Goal: Find specific page/section: Find specific page/section

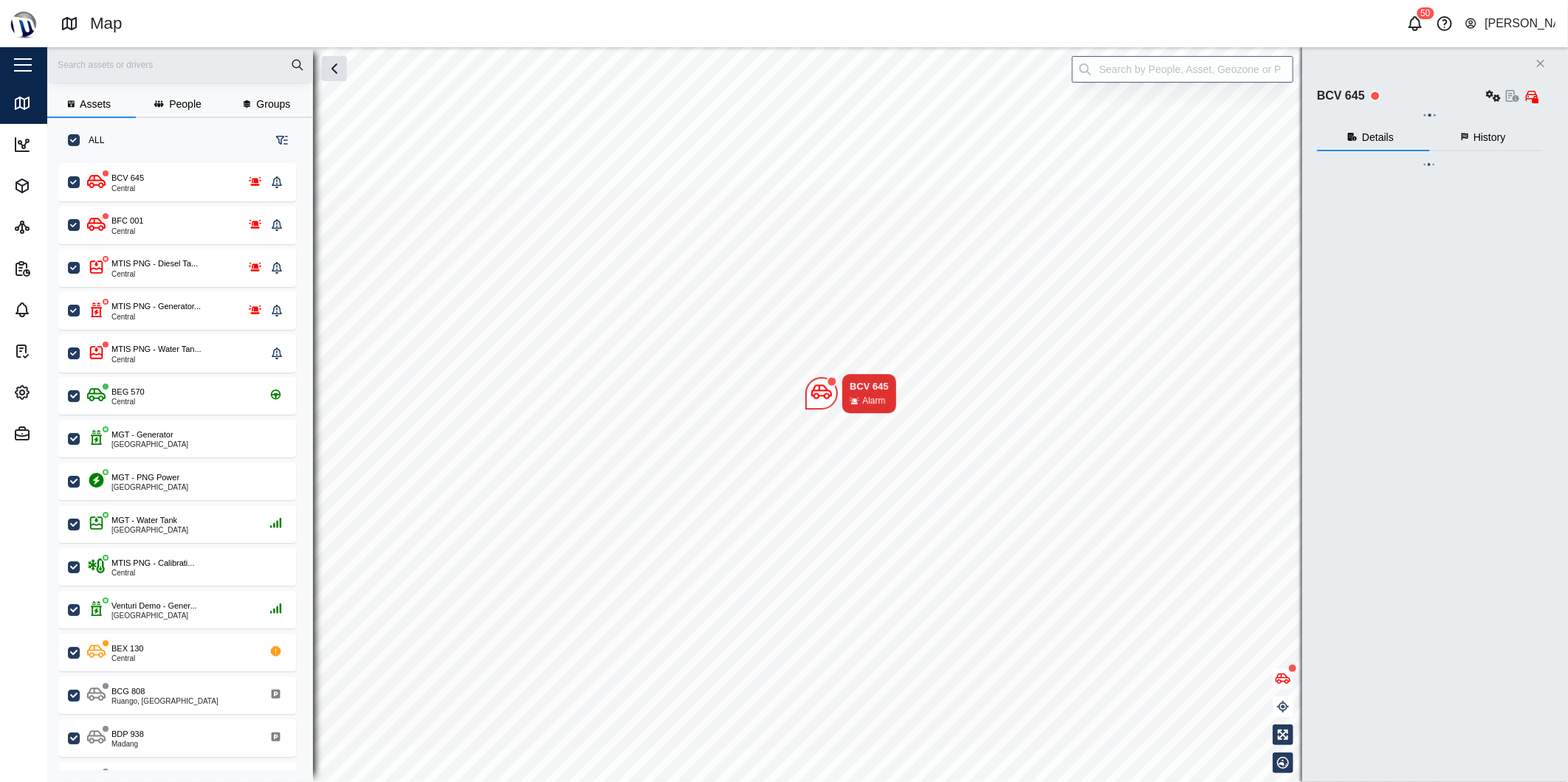
checkbox input "true"
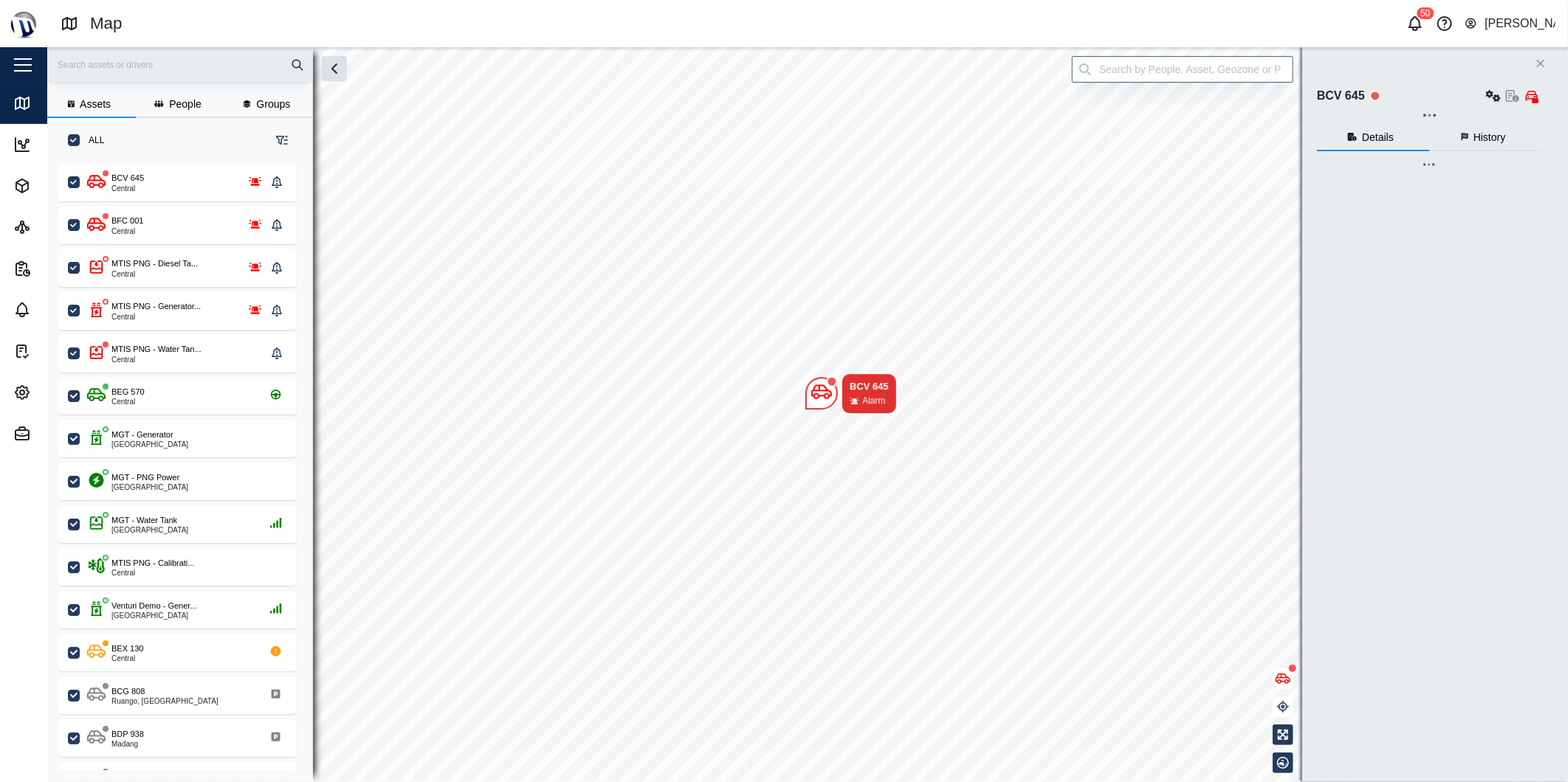
checkbox input "true"
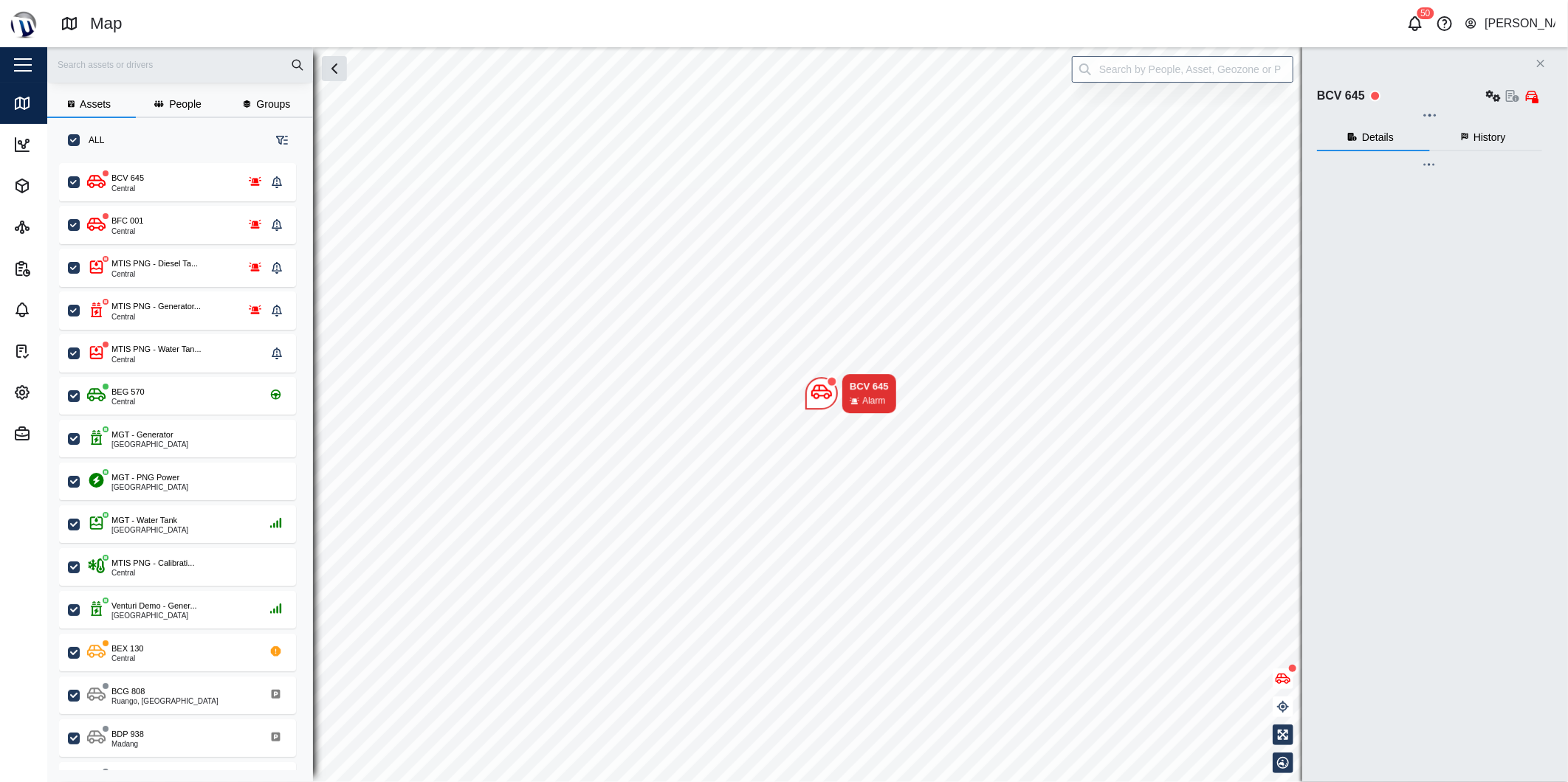
checkbox input "true"
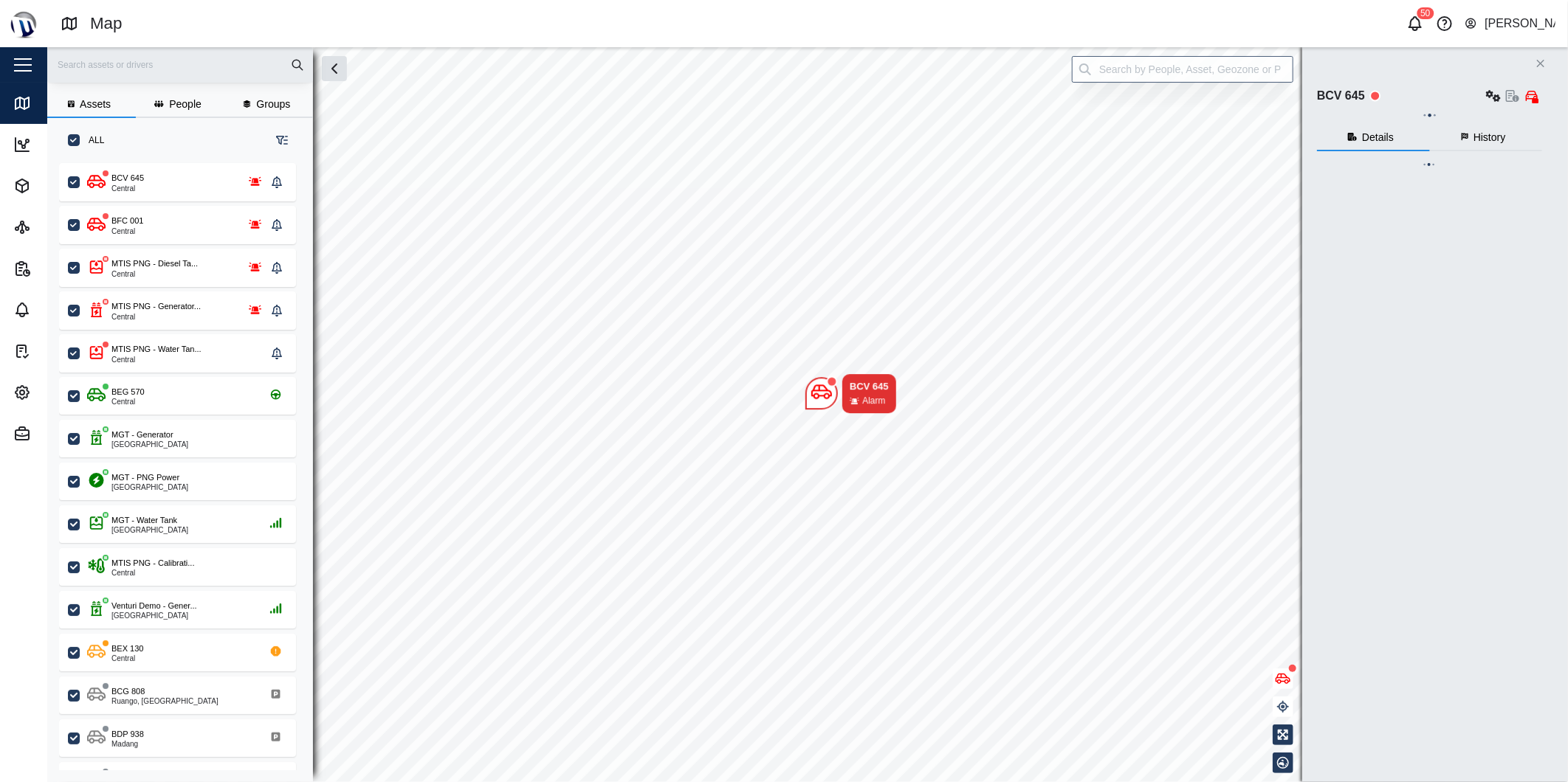
checkbox input "true"
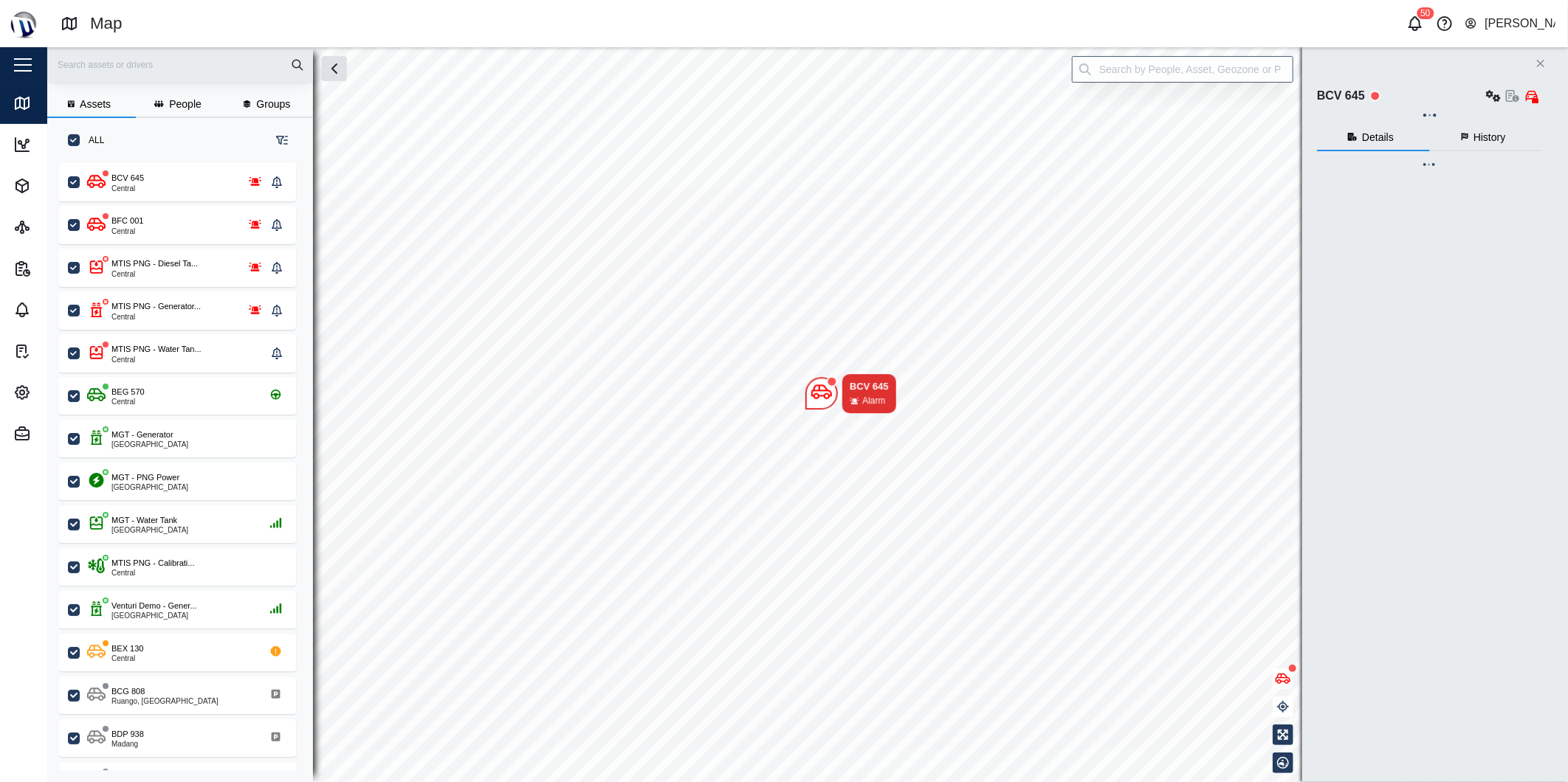
checkbox input "true"
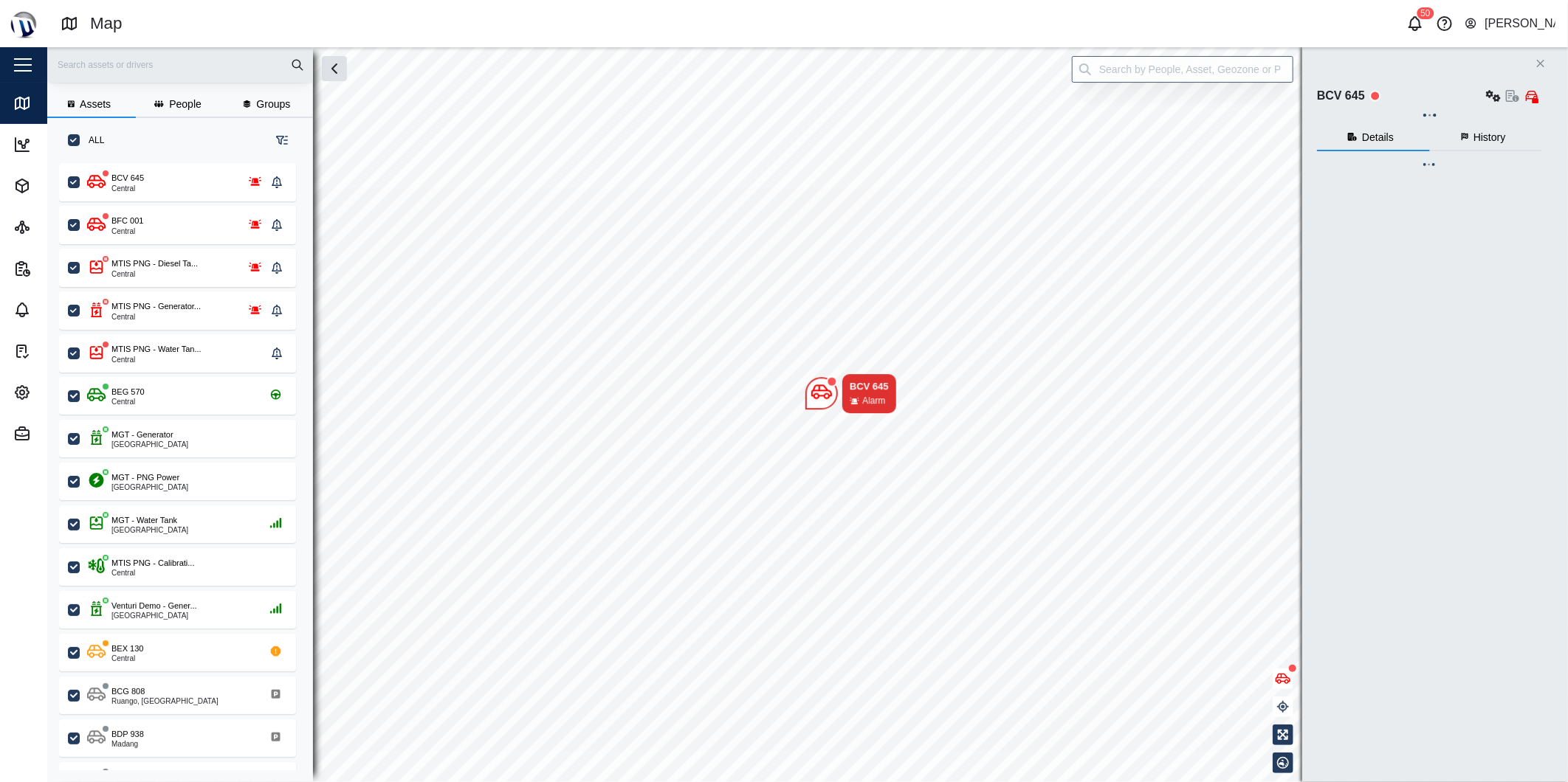
checkbox input "true"
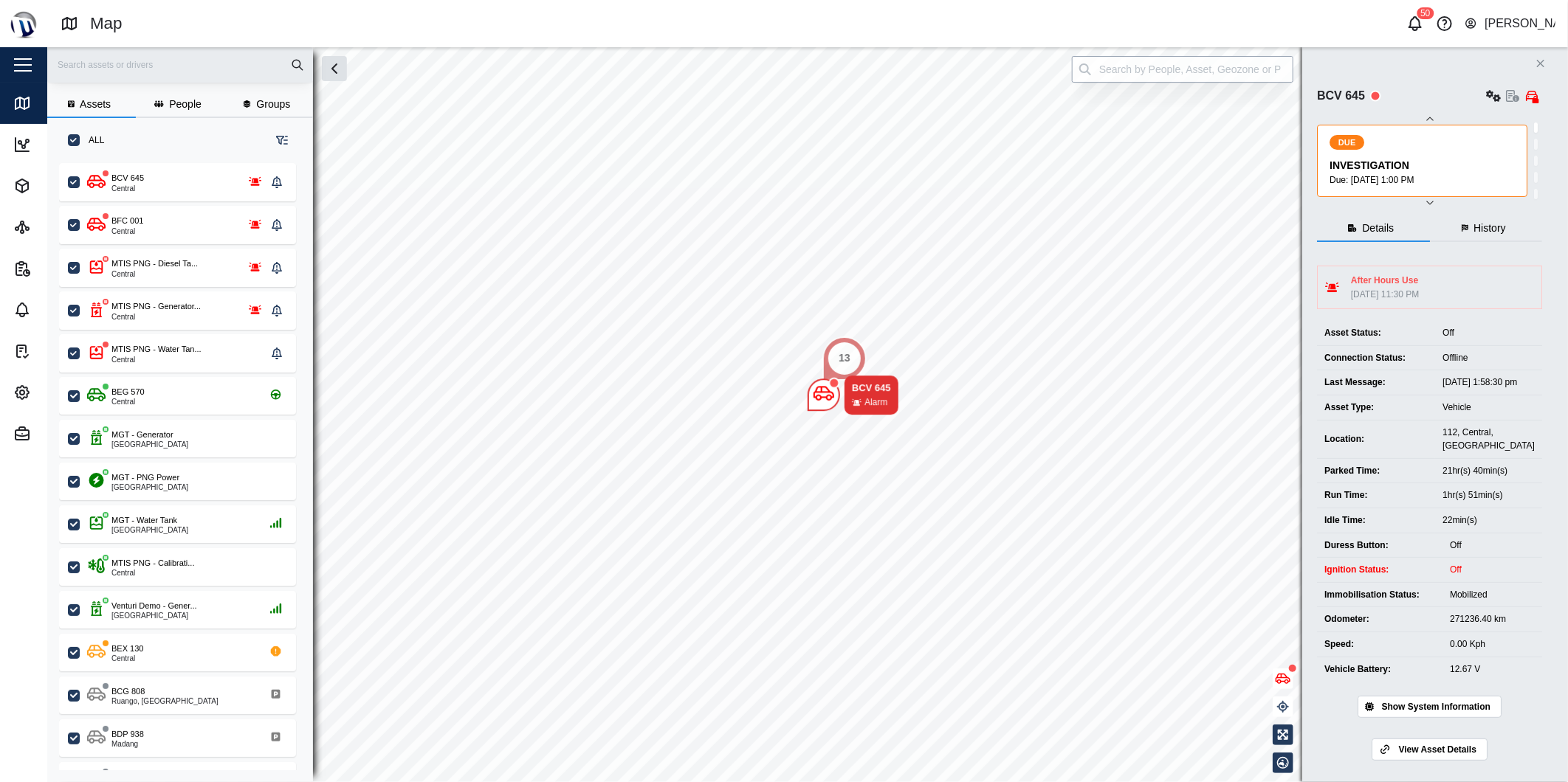
click at [1160, 67] on input "search" at bounding box center [1183, 70] width 222 height 27
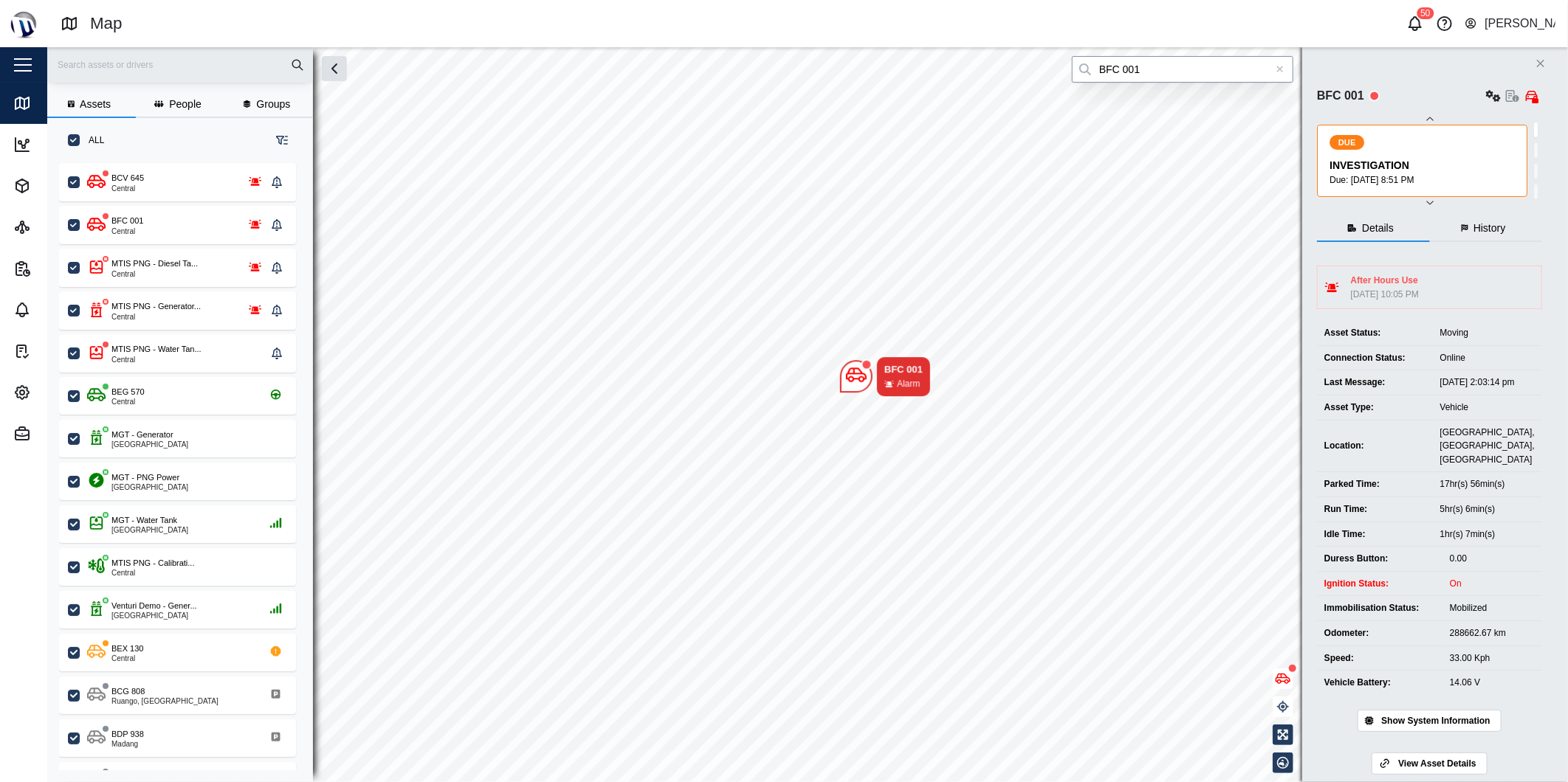
type input "BFC 001"
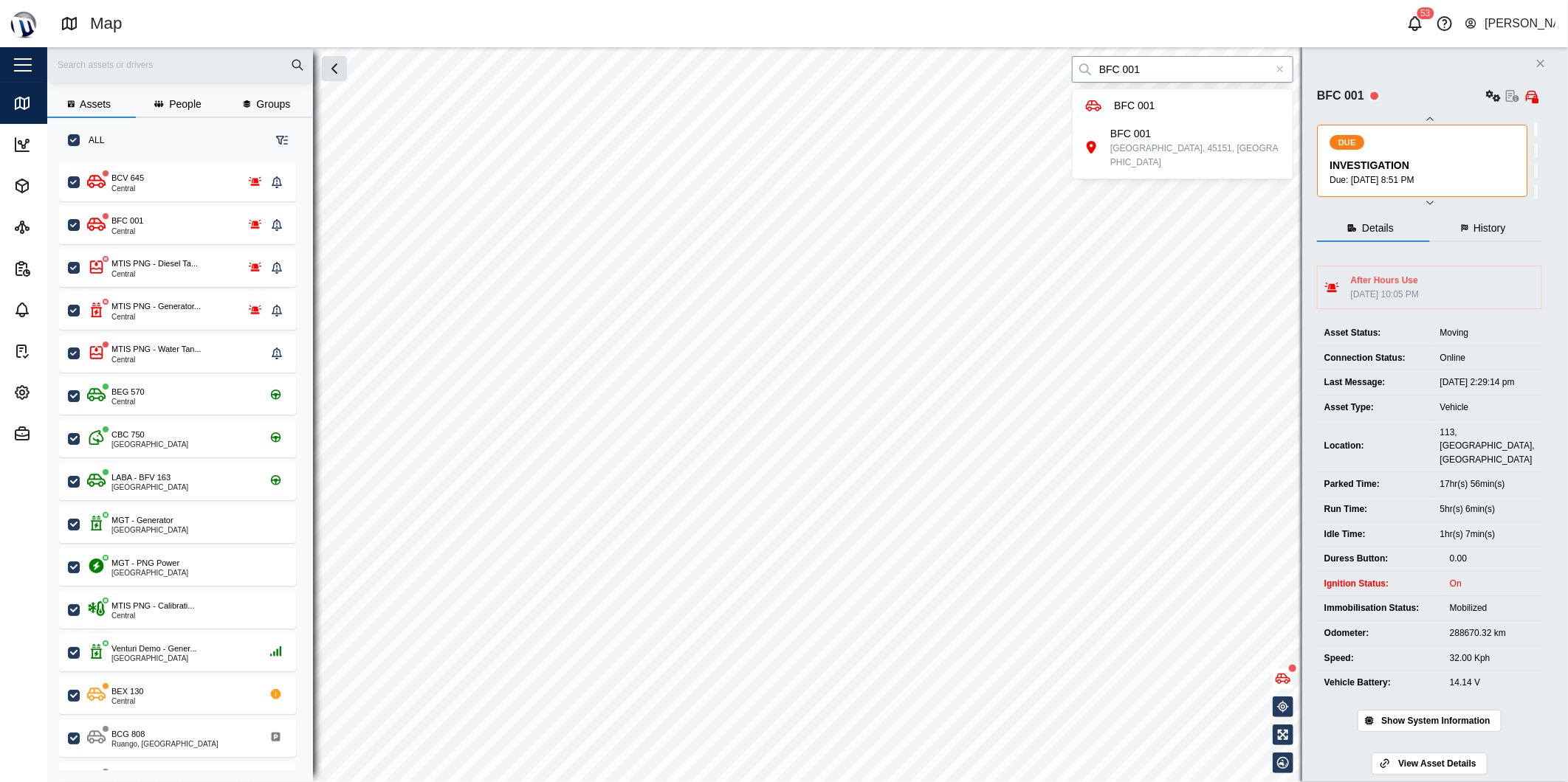
click at [1201, 76] on input "BFC 001" at bounding box center [1183, 70] width 222 height 27
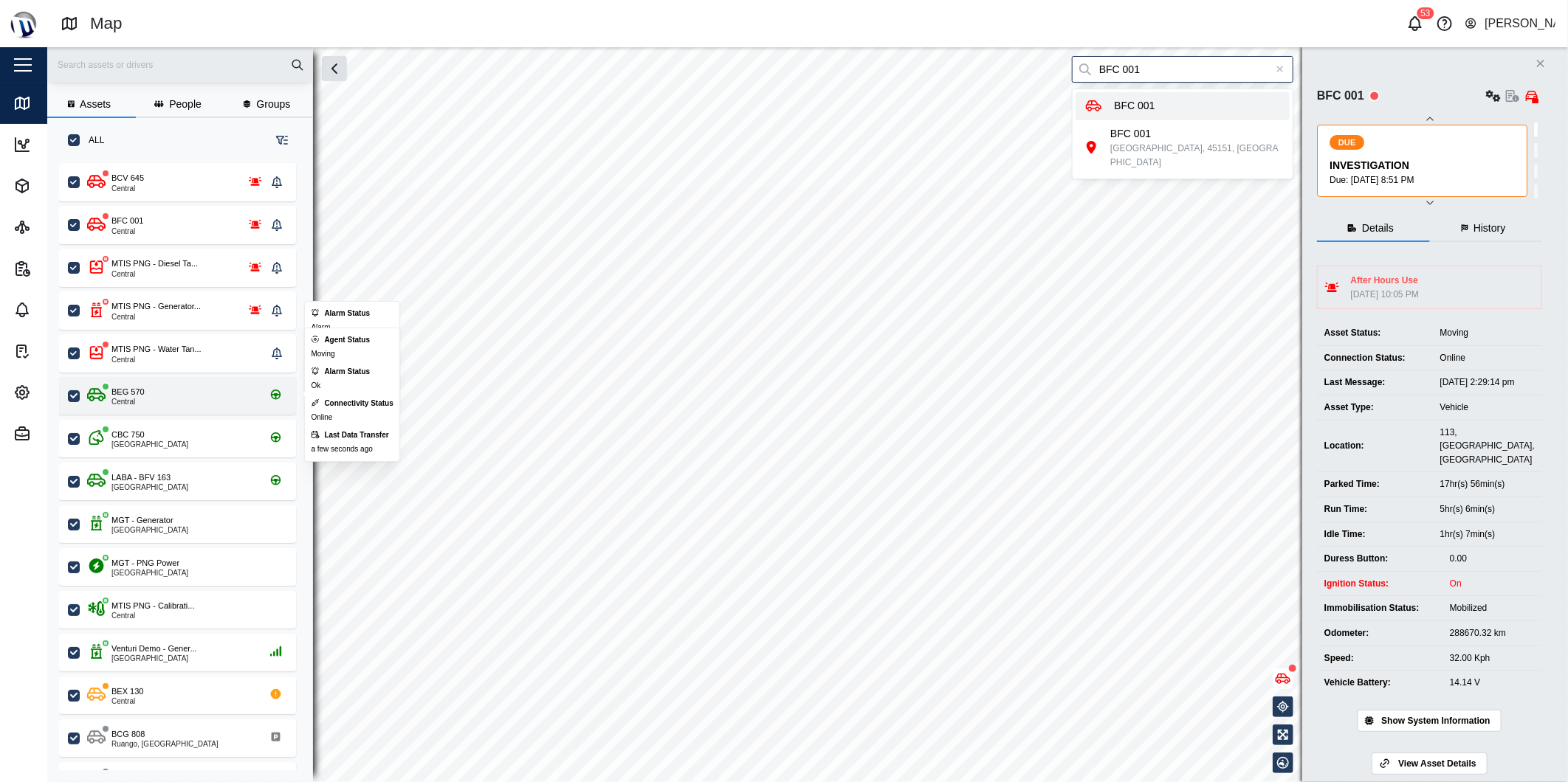
click at [134, 383] on div "BEG 570 Central" at bounding box center [177, 395] width 237 height 38
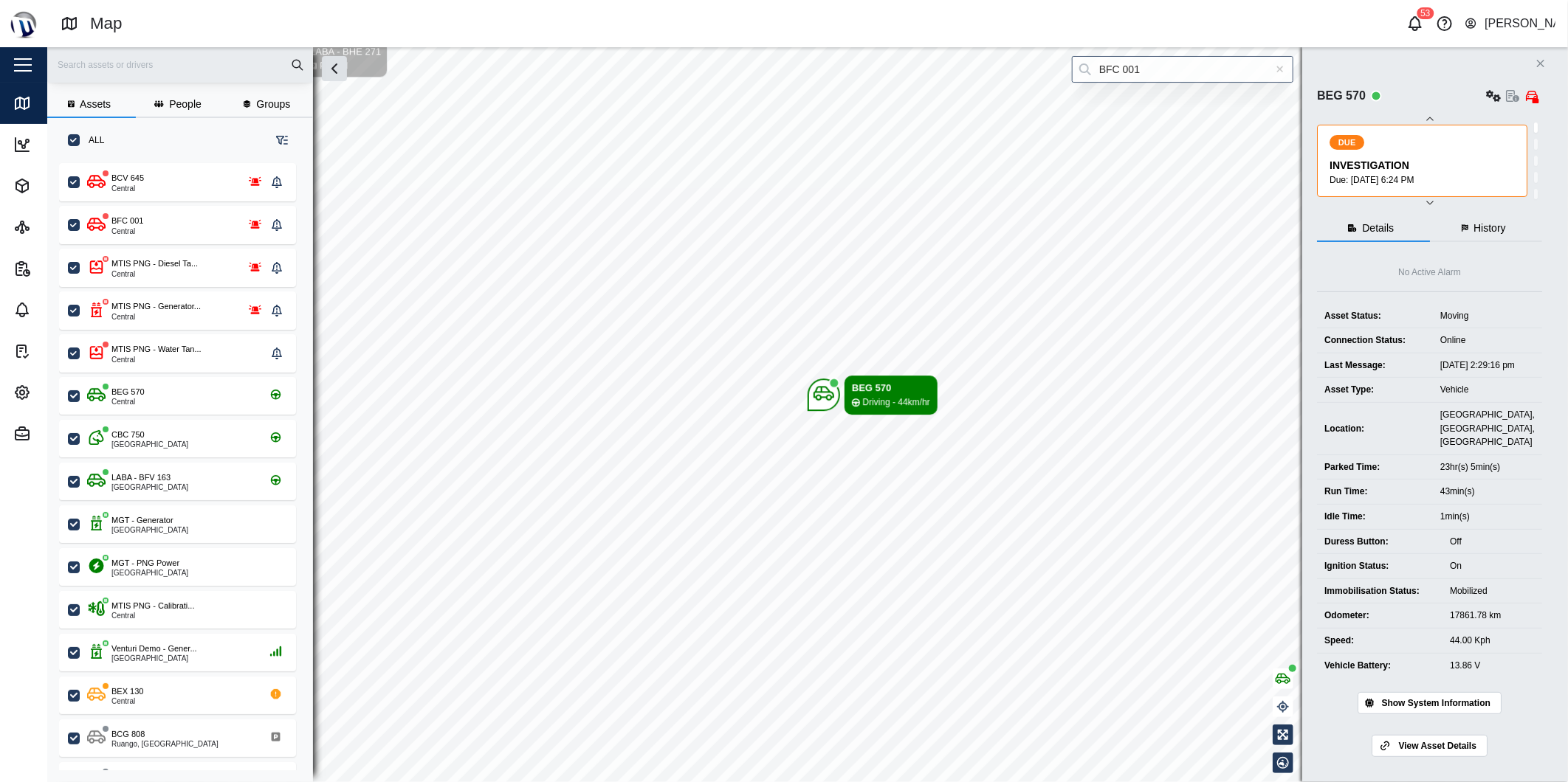
click at [1278, 70] on icon at bounding box center [1280, 69] width 8 height 10
click at [1277, 70] on input "search" at bounding box center [1183, 70] width 222 height 27
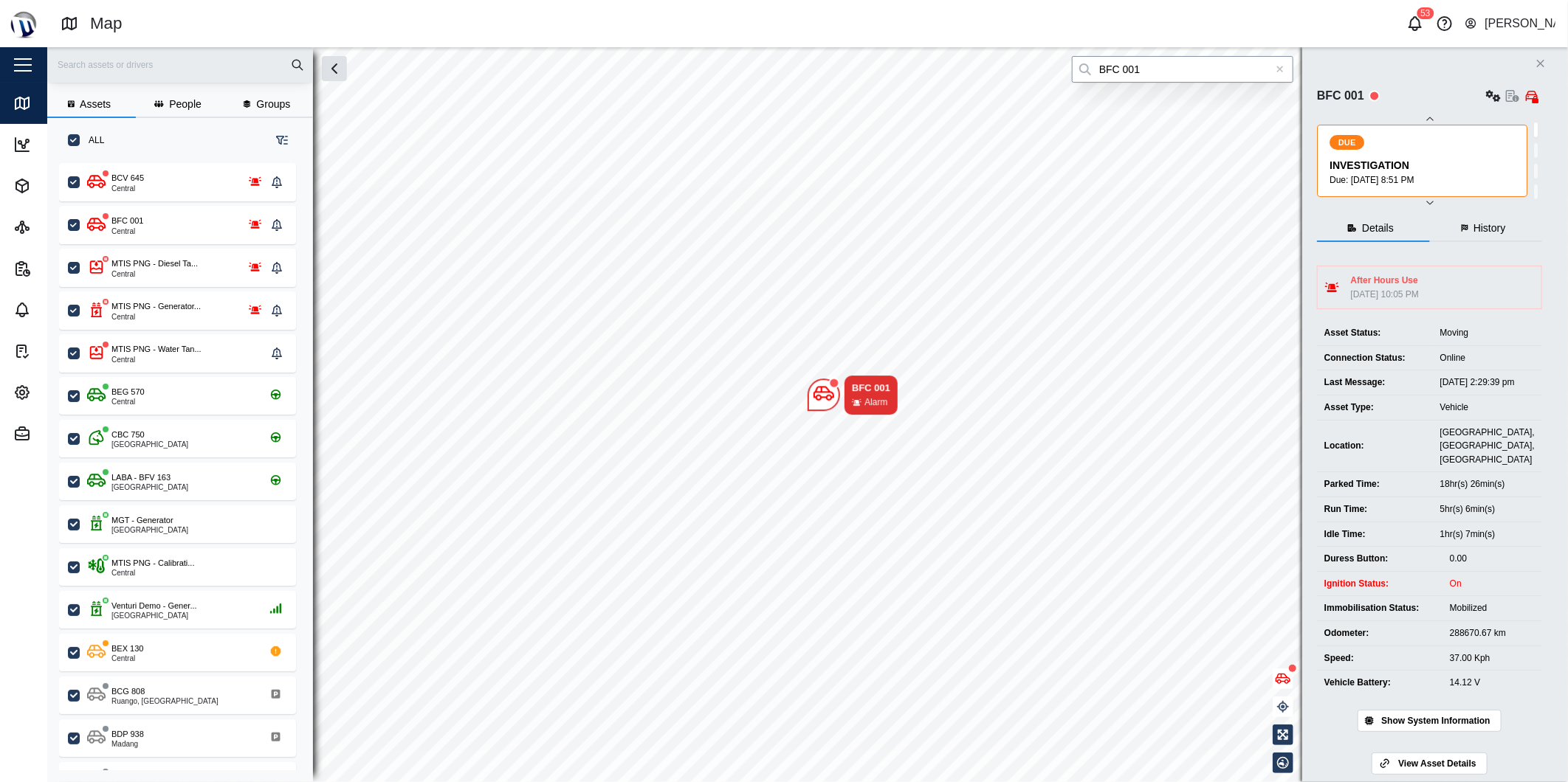
type input "BFC 001"
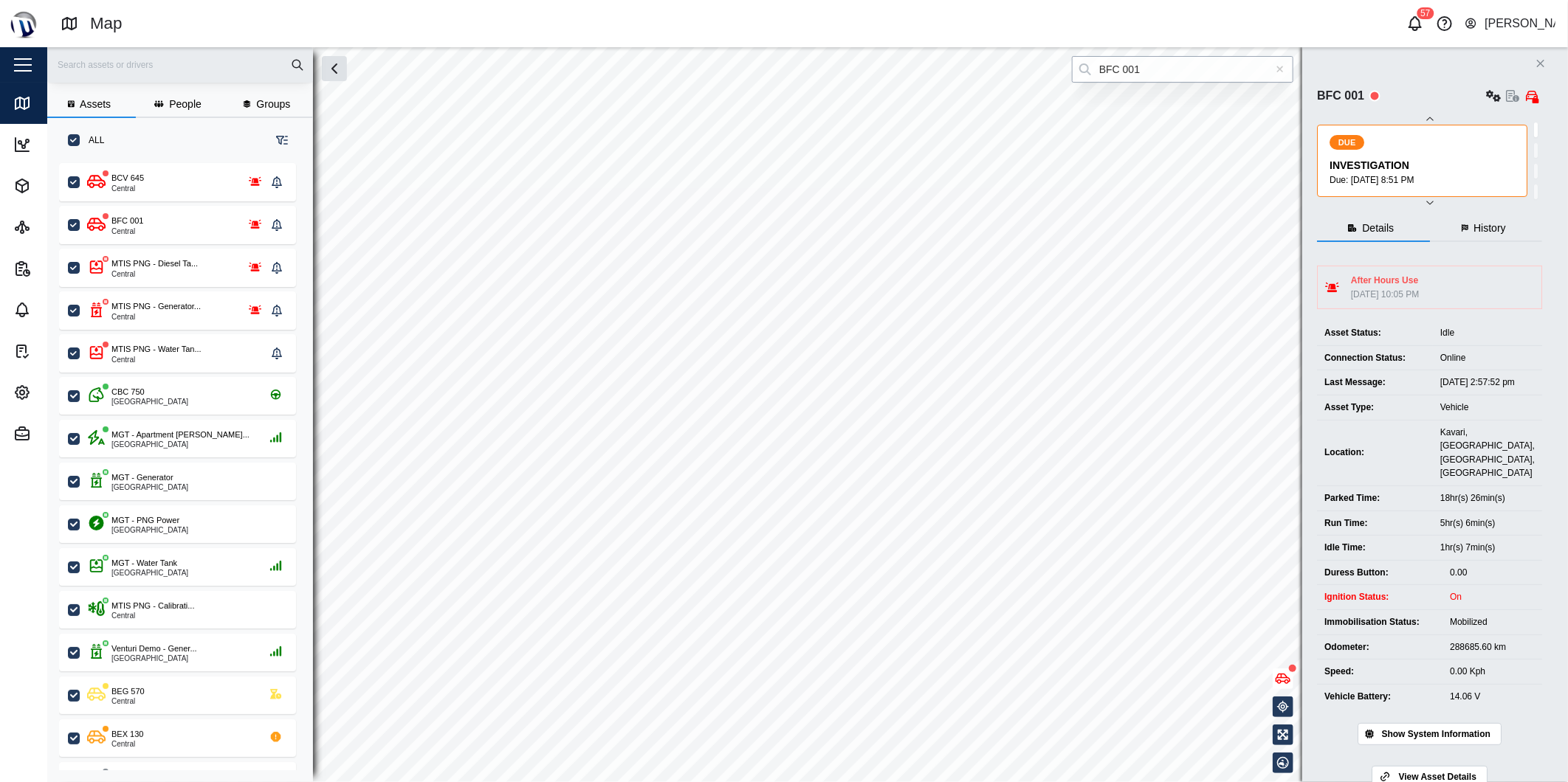
click at [1212, 68] on input "BFC 001" at bounding box center [1183, 70] width 222 height 27
drag, startPoint x: 1113, startPoint y: 61, endPoint x: 1095, endPoint y: 60, distance: 18.0
click at [1095, 60] on input "BFC 001" at bounding box center [1183, 70] width 222 height 27
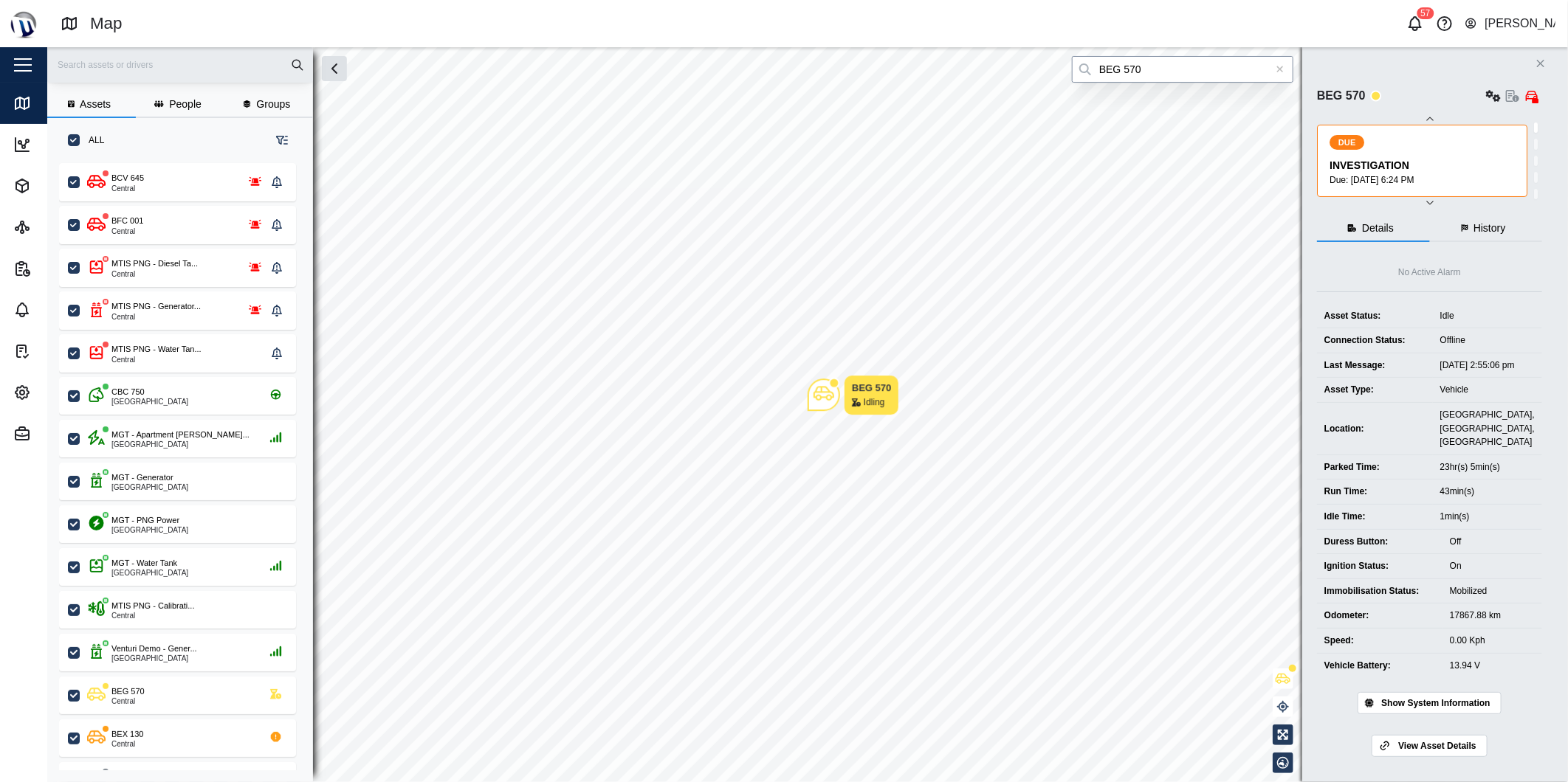
type input "BEG 570"
click at [1282, 68] on icon at bounding box center [1280, 69] width 8 height 10
click at [1258, 62] on input "search" at bounding box center [1183, 70] width 222 height 27
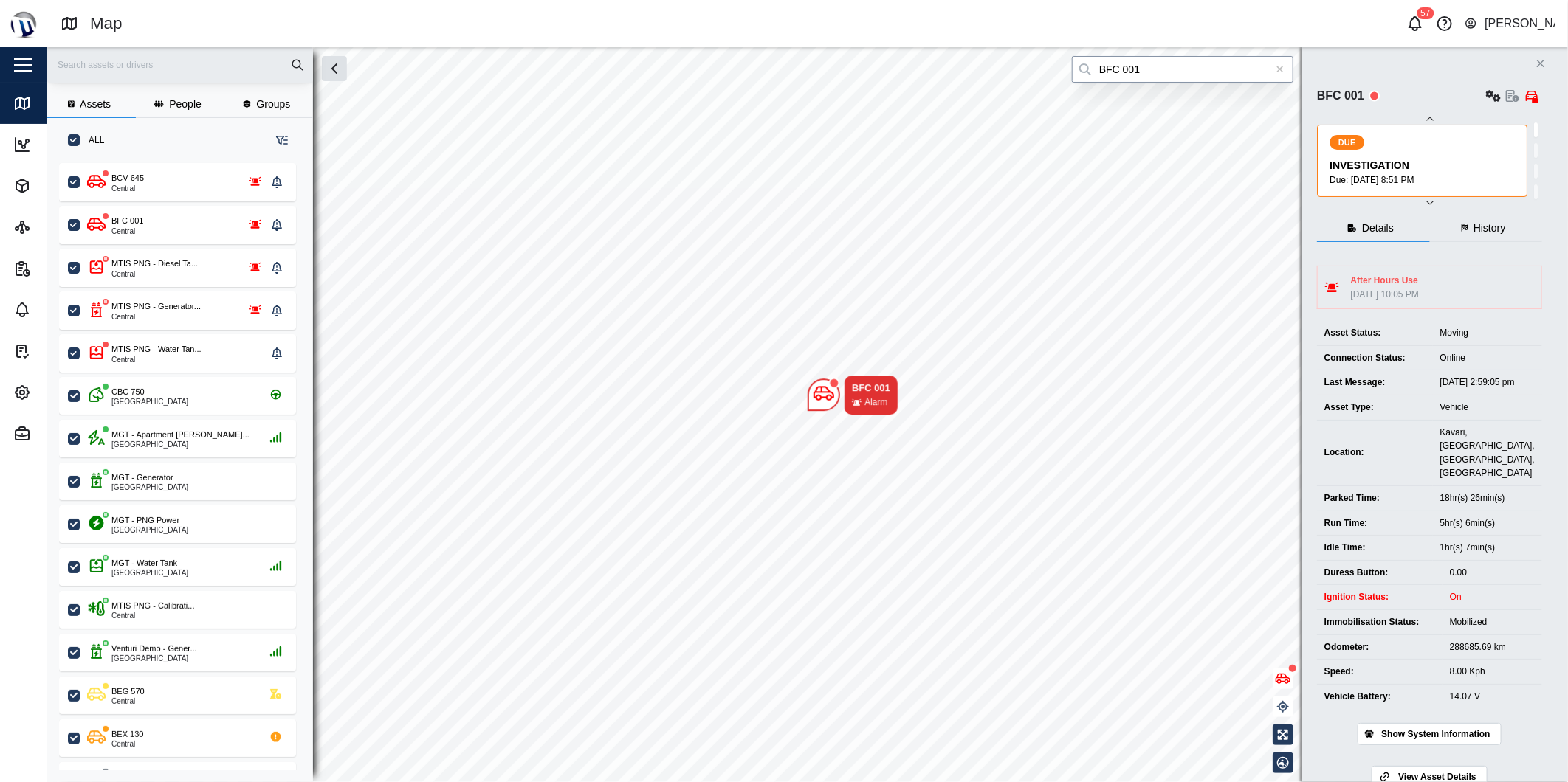
type input "BFC 001"
